Goal: Find specific page/section: Find specific page/section

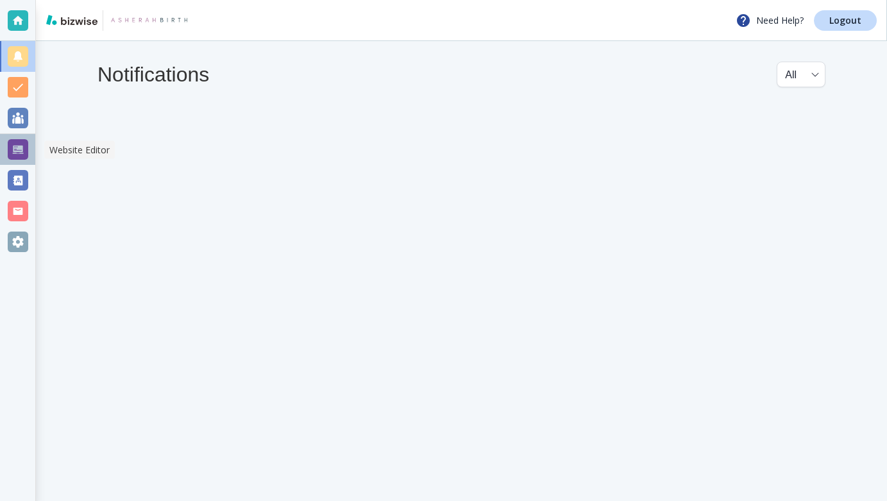
click at [21, 144] on div at bounding box center [18, 149] width 21 height 21
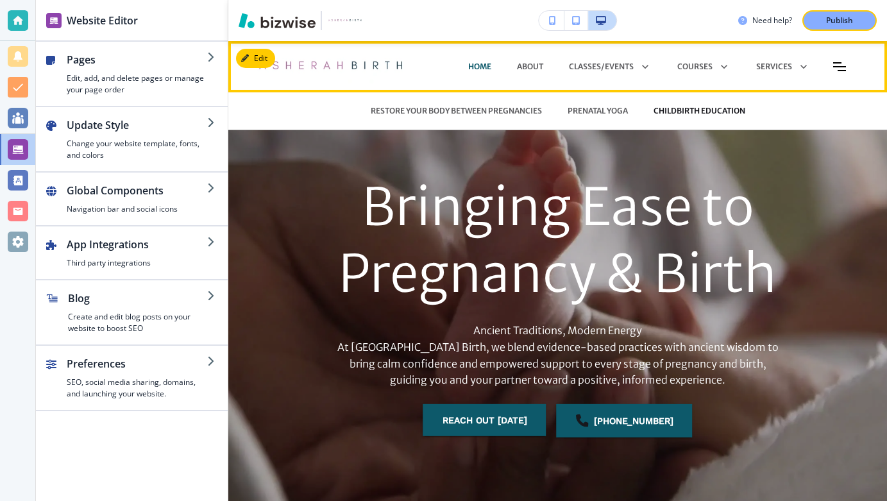
click at [698, 107] on p "CHILDBIRTH EDUCATION" at bounding box center [699, 111] width 92 height 12
